Goal: Transaction & Acquisition: Purchase product/service

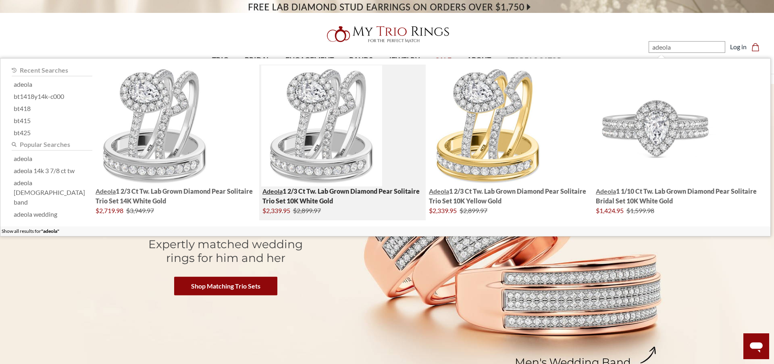
type input "adeola"
click at [308, 112] on img "; Total Products 4" at bounding box center [321, 125] width 121 height 121
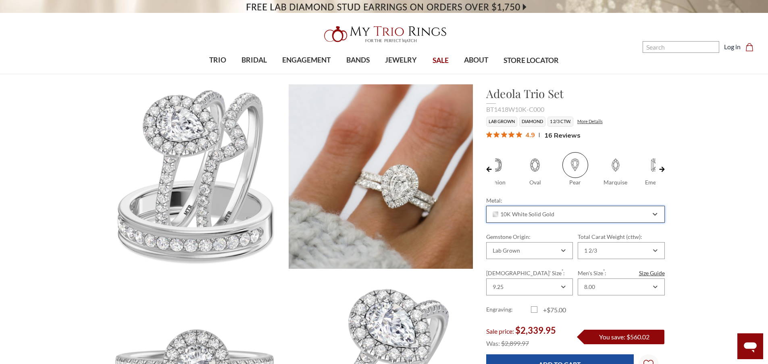
click at [557, 215] on div "10K White Solid Gold" at bounding box center [571, 214] width 159 height 6
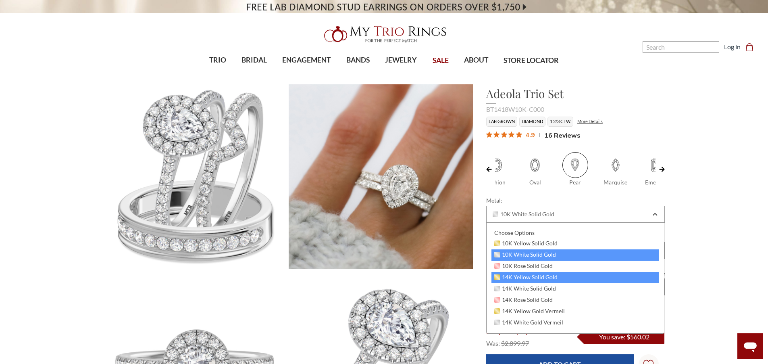
click at [561, 276] on div "14K Yellow Solid Gold" at bounding box center [576, 277] width 168 height 11
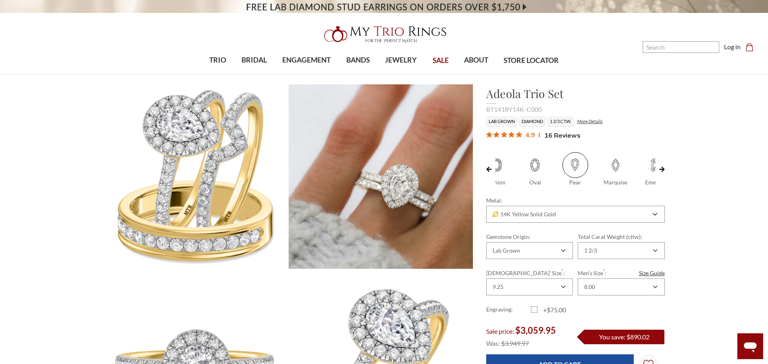
click at [537, 159] on span at bounding box center [535, 165] width 26 height 26
click at [519, 183] on input "Oval" at bounding box center [519, 183] width 0 height 0
radio input "true"
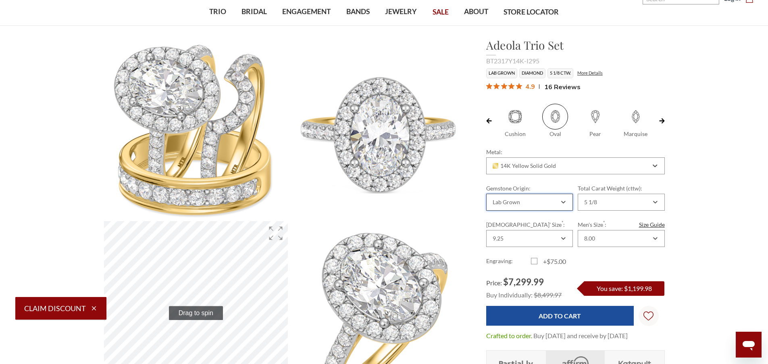
click at [568, 203] on div "Lab Grown" at bounding box center [529, 202] width 87 height 17
click at [548, 230] on div "Natural" at bounding box center [530, 231] width 76 height 10
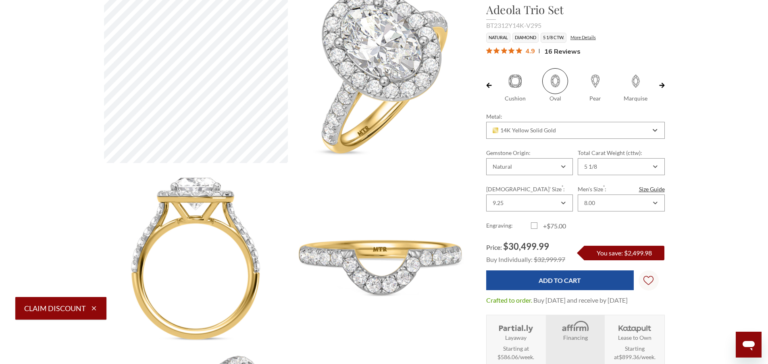
scroll to position [97, 0]
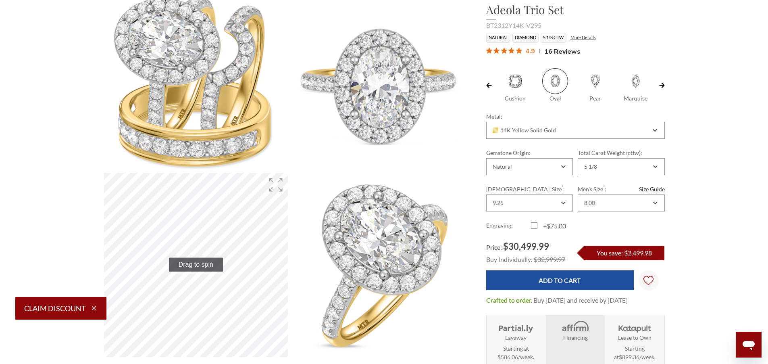
click at [546, 138] on div "14K Yellow Solid Gold" at bounding box center [575, 130] width 179 height 17
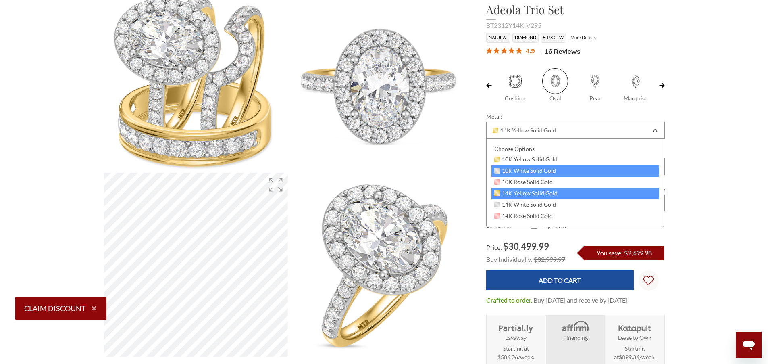
click at [545, 173] on span "10K White Solid Gold" at bounding box center [525, 170] width 62 height 6
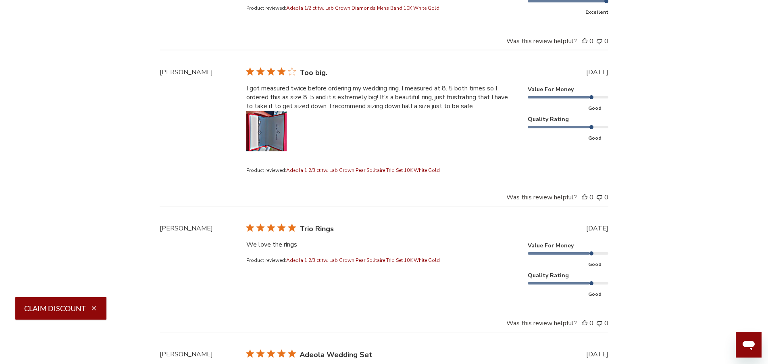
scroll to position [3581, 0]
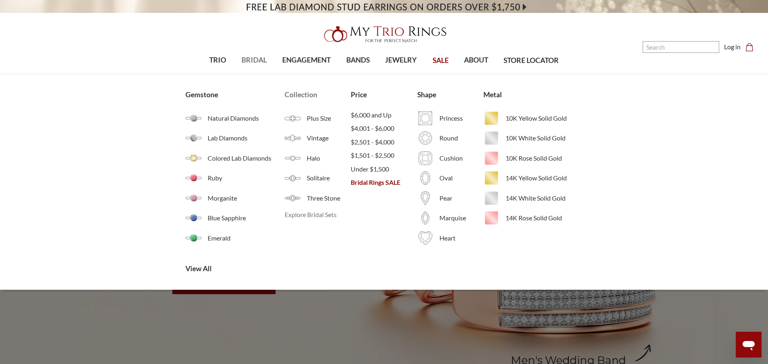
click at [306, 215] on span "Explore Bridal Sets" at bounding box center [318, 215] width 66 height 10
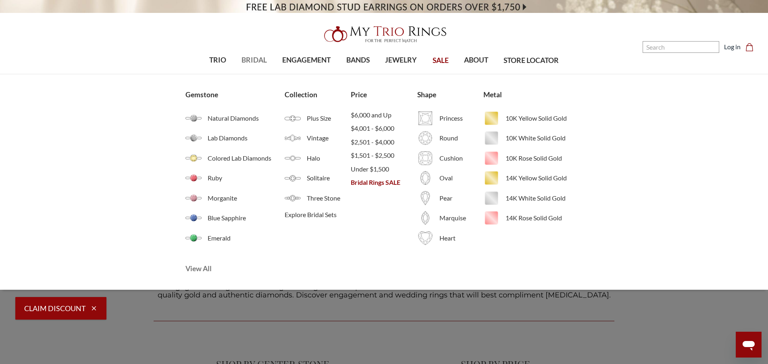
click at [191, 266] on span "View All" at bounding box center [251, 268] width 133 height 10
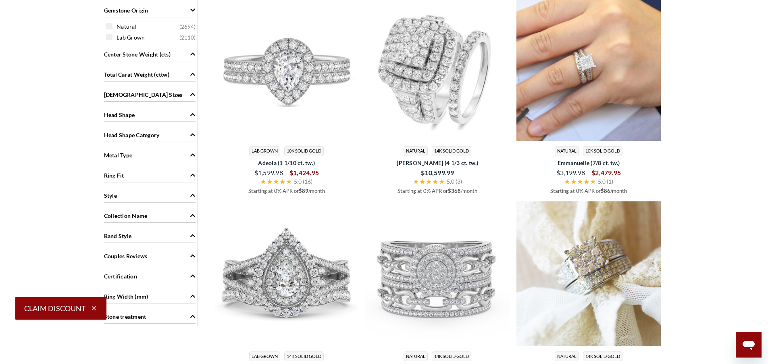
scroll to position [339, 0]
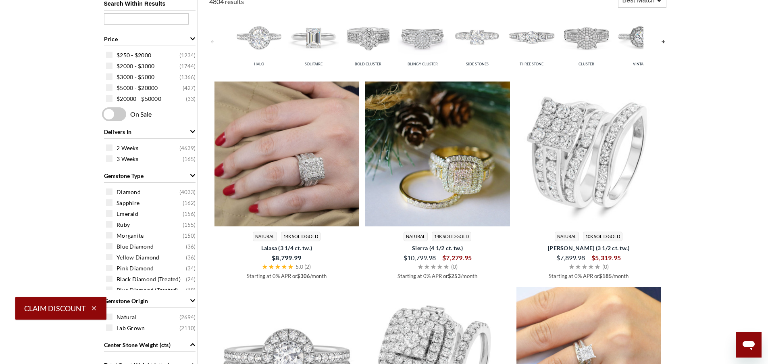
click at [603, 173] on img at bounding box center [589, 153] width 145 height 145
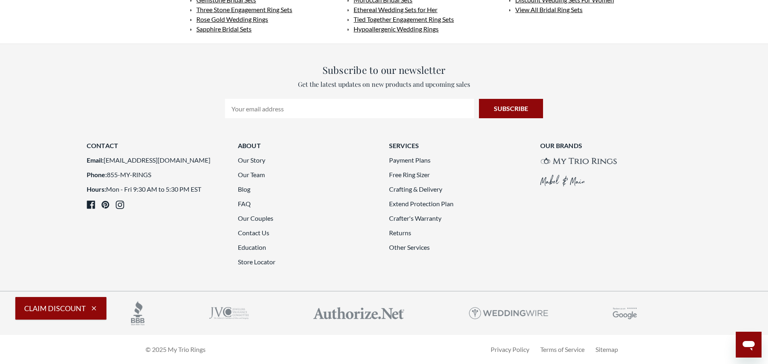
scroll to position [2322, 0]
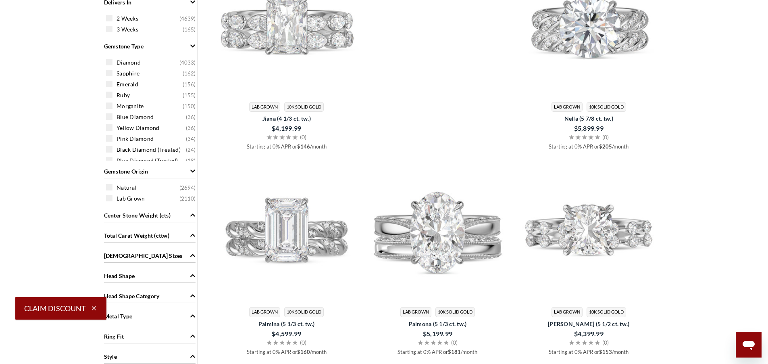
scroll to position [81, 0]
